Goal: Information Seeking & Learning: Learn about a topic

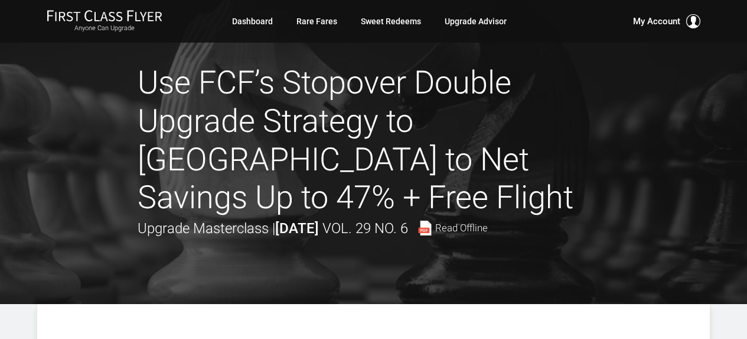
click at [388, 19] on link "Sweet Redeems" at bounding box center [391, 21] width 60 height 21
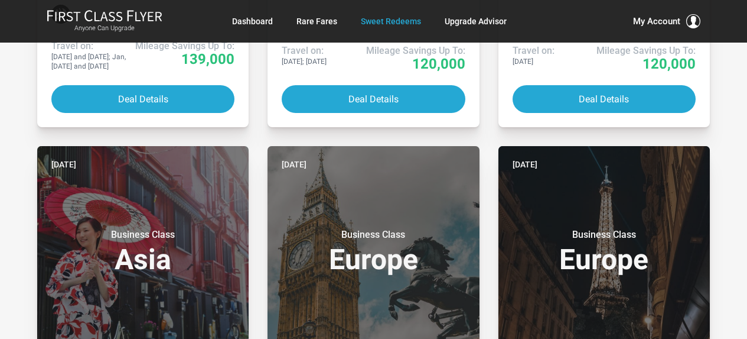
scroll to position [1418, 0]
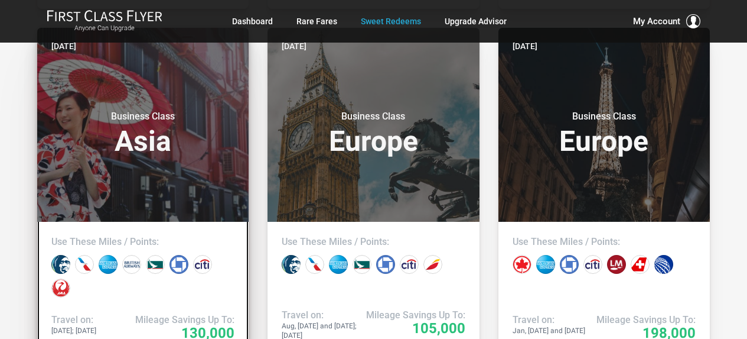
click at [194, 132] on h3 "Business Class Asia" at bounding box center [142, 132] width 183 height 45
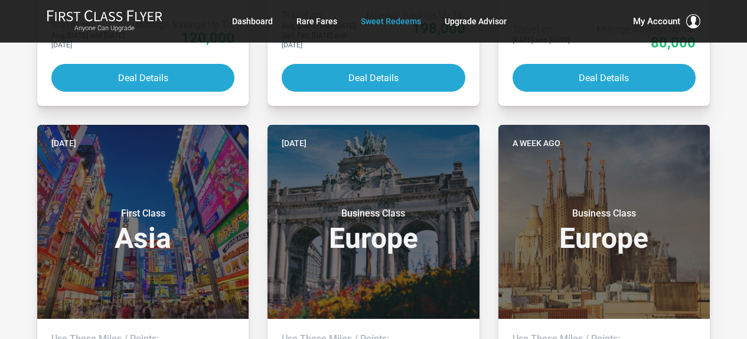
scroll to position [2481, 0]
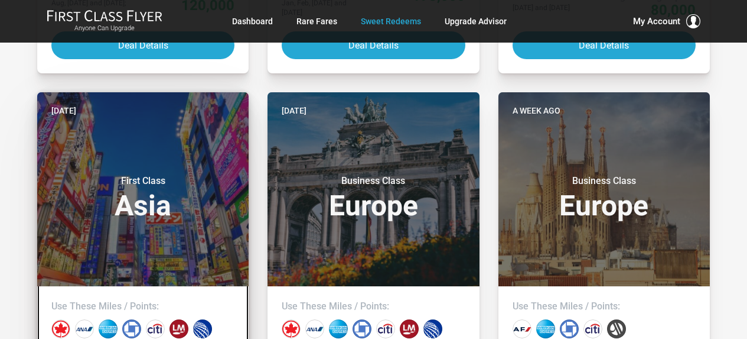
click at [95, 178] on small "First Class" at bounding box center [143, 181] width 148 height 12
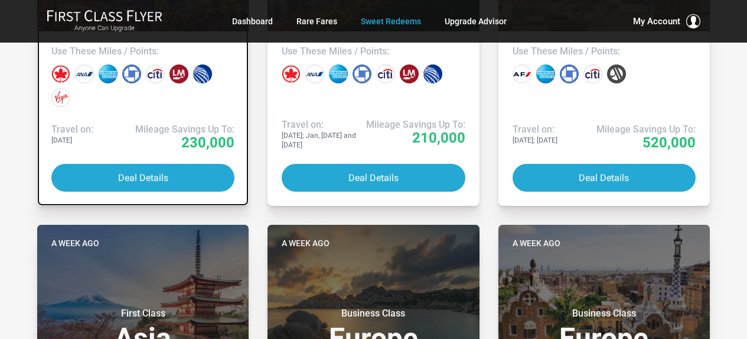
scroll to position [2895, 0]
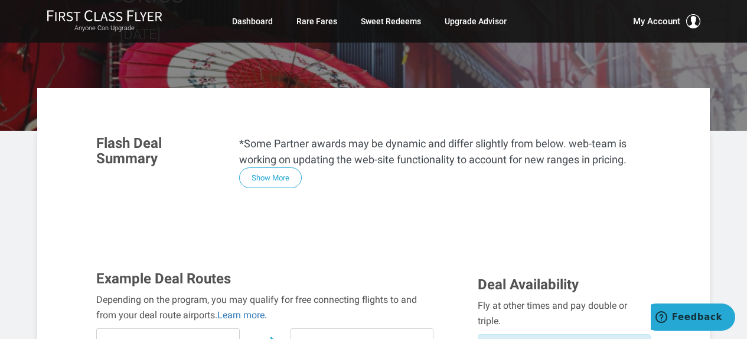
scroll to position [177, 0]
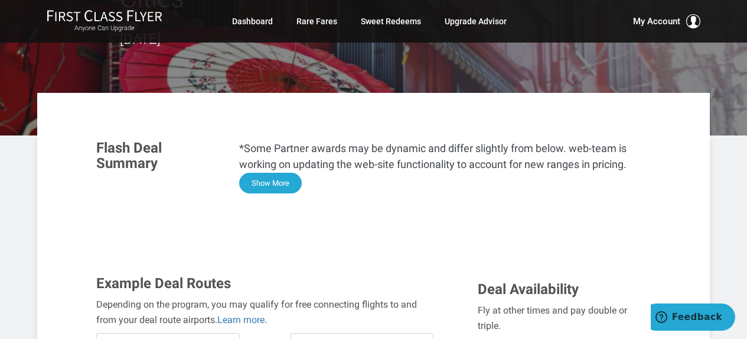
click at [261, 173] on button "Show More" at bounding box center [270, 183] width 63 height 21
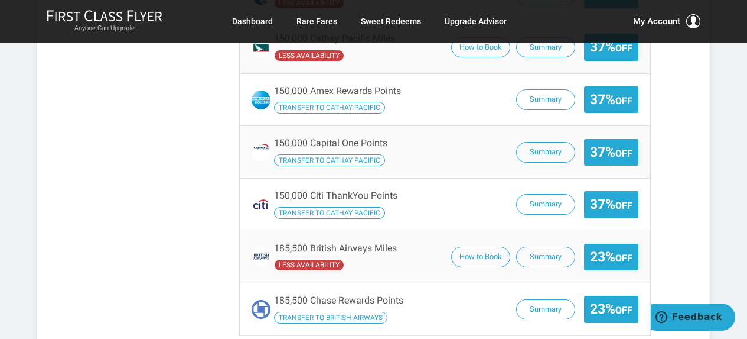
scroll to position [2363, 0]
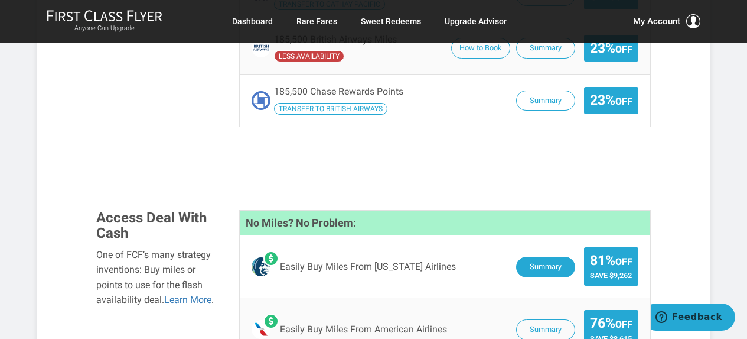
click at [549, 256] on button "Summary" at bounding box center [545, 266] width 59 height 21
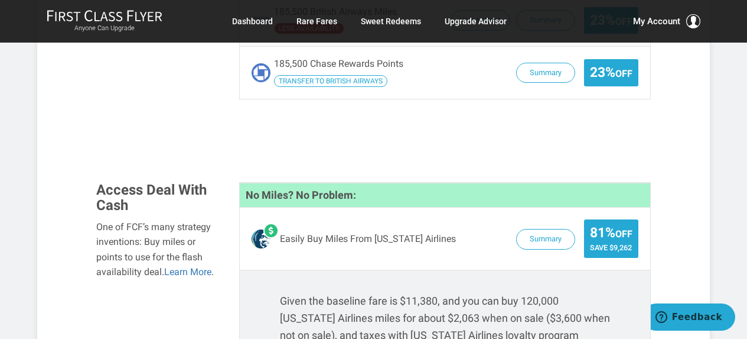
scroll to position [2304, 0]
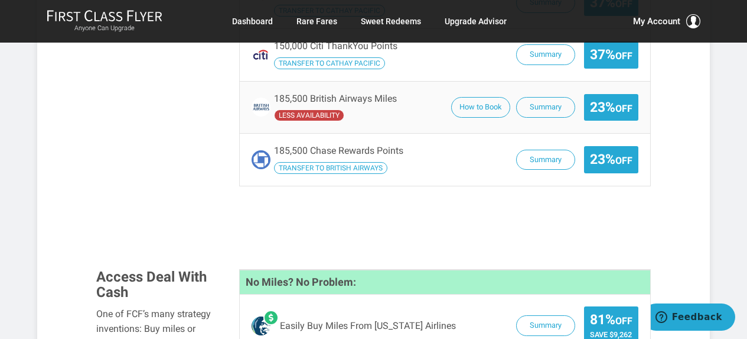
click at [594, 330] on span "Save $9,262" at bounding box center [611, 334] width 43 height 9
click at [556, 315] on button "Summary" at bounding box center [545, 325] width 59 height 21
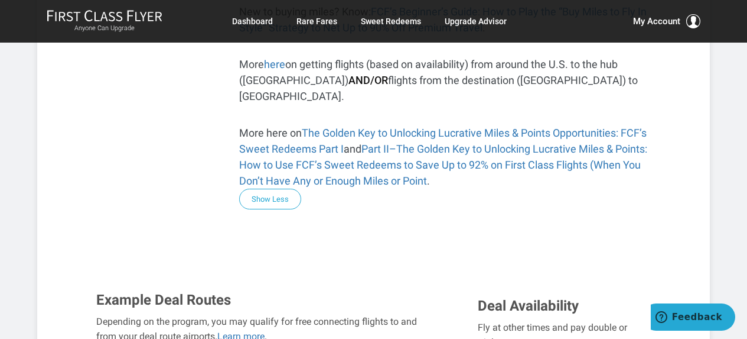
scroll to position [1123, 0]
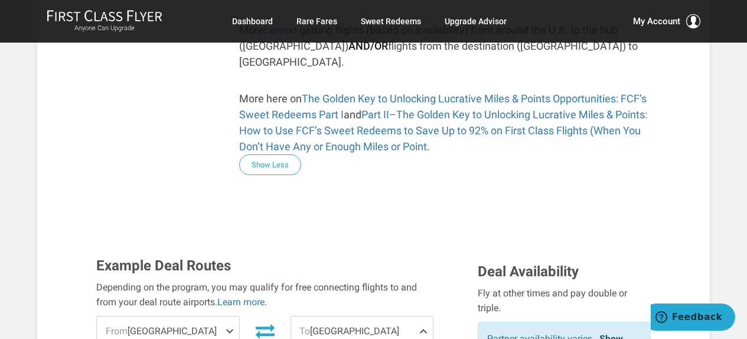
scroll to position [1182, 0]
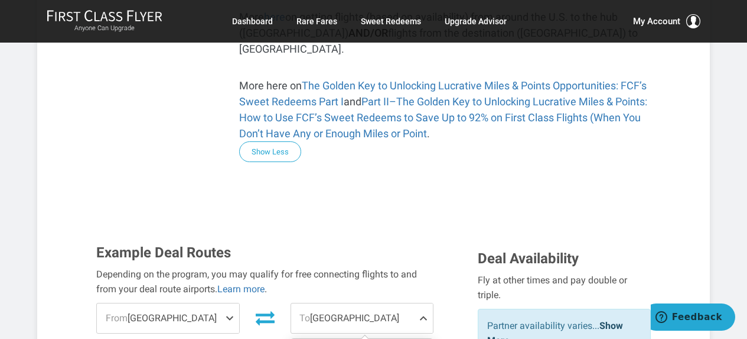
click at [415, 303] on span "To [GEOGRAPHIC_DATA]" at bounding box center [362, 318] width 142 height 30
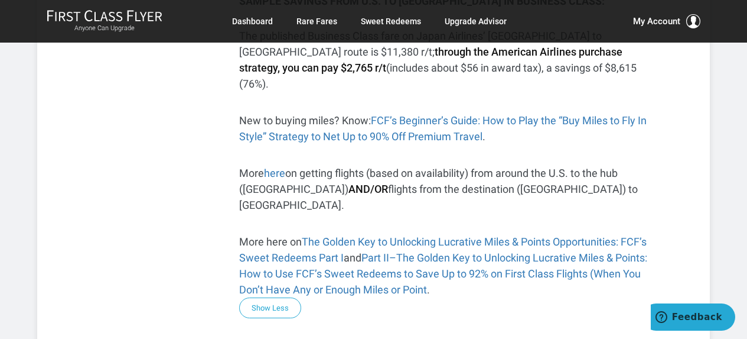
scroll to position [1123, 0]
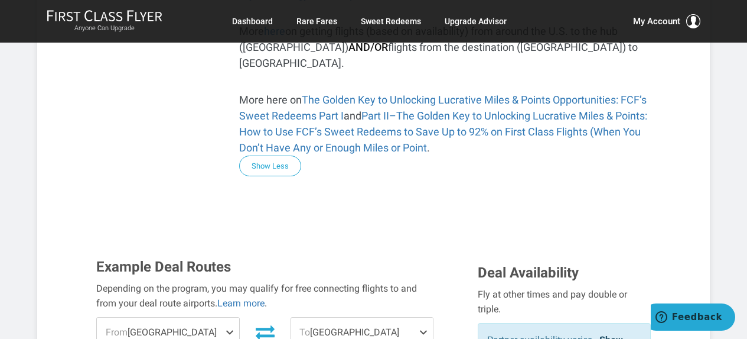
scroll to position [1300, 0]
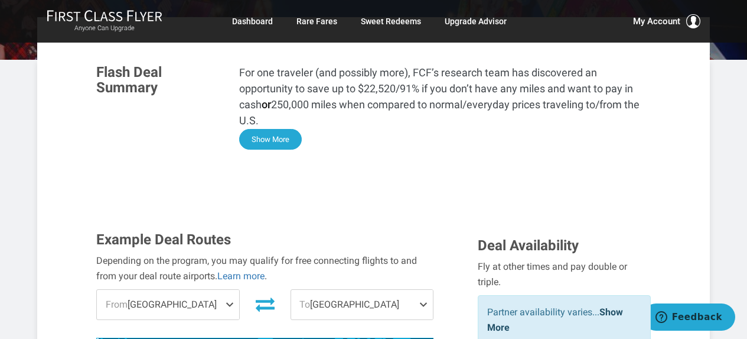
click at [268, 129] on button "Show More" at bounding box center [270, 139] width 63 height 21
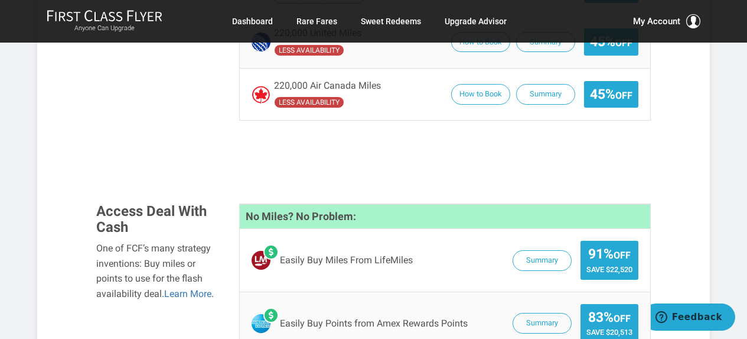
scroll to position [2084, 0]
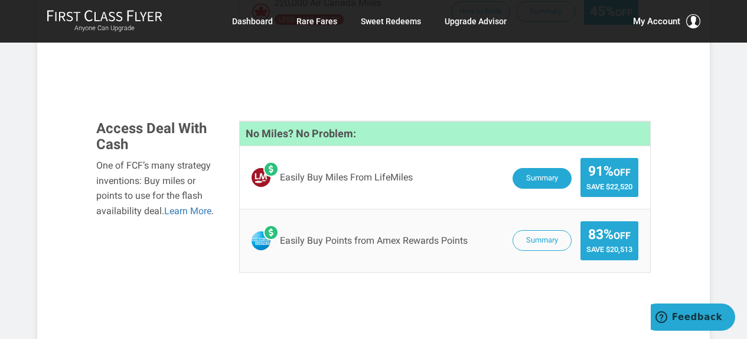
click at [541, 168] on button "Summary" at bounding box center [542, 178] width 59 height 21
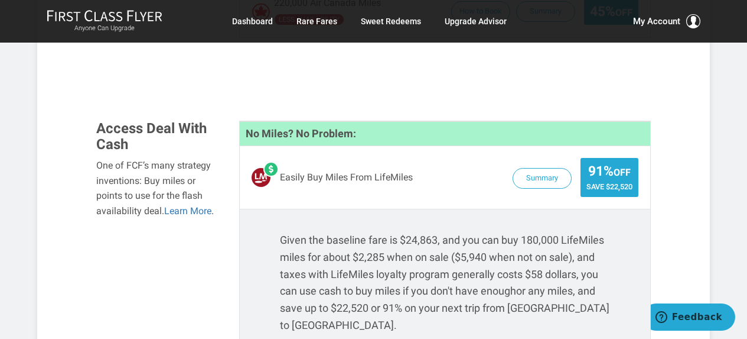
scroll to position [1730, 0]
